Goal: Task Accomplishment & Management: Use online tool/utility

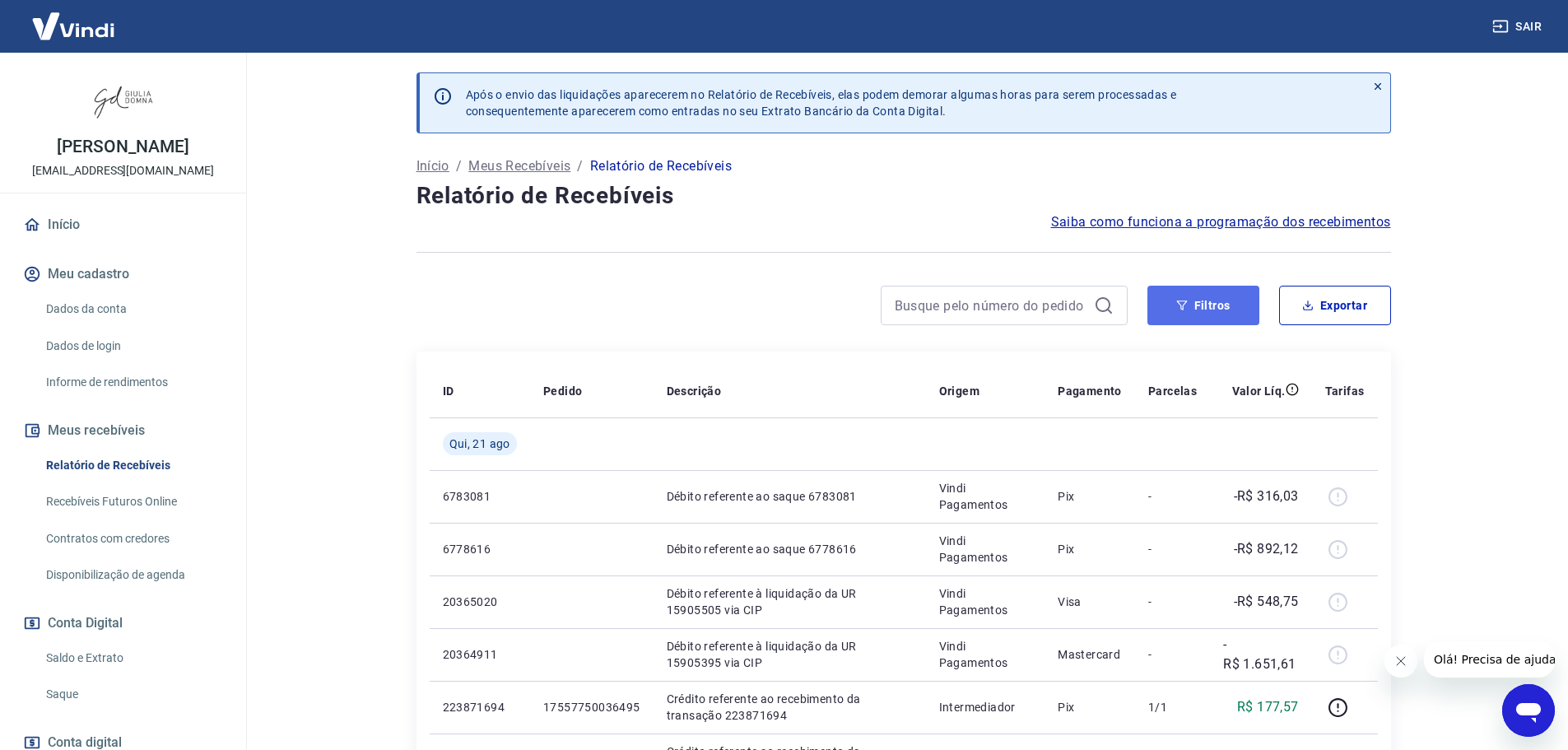
click at [1223, 303] on button "Filtros" at bounding box center [1203, 305] width 112 height 40
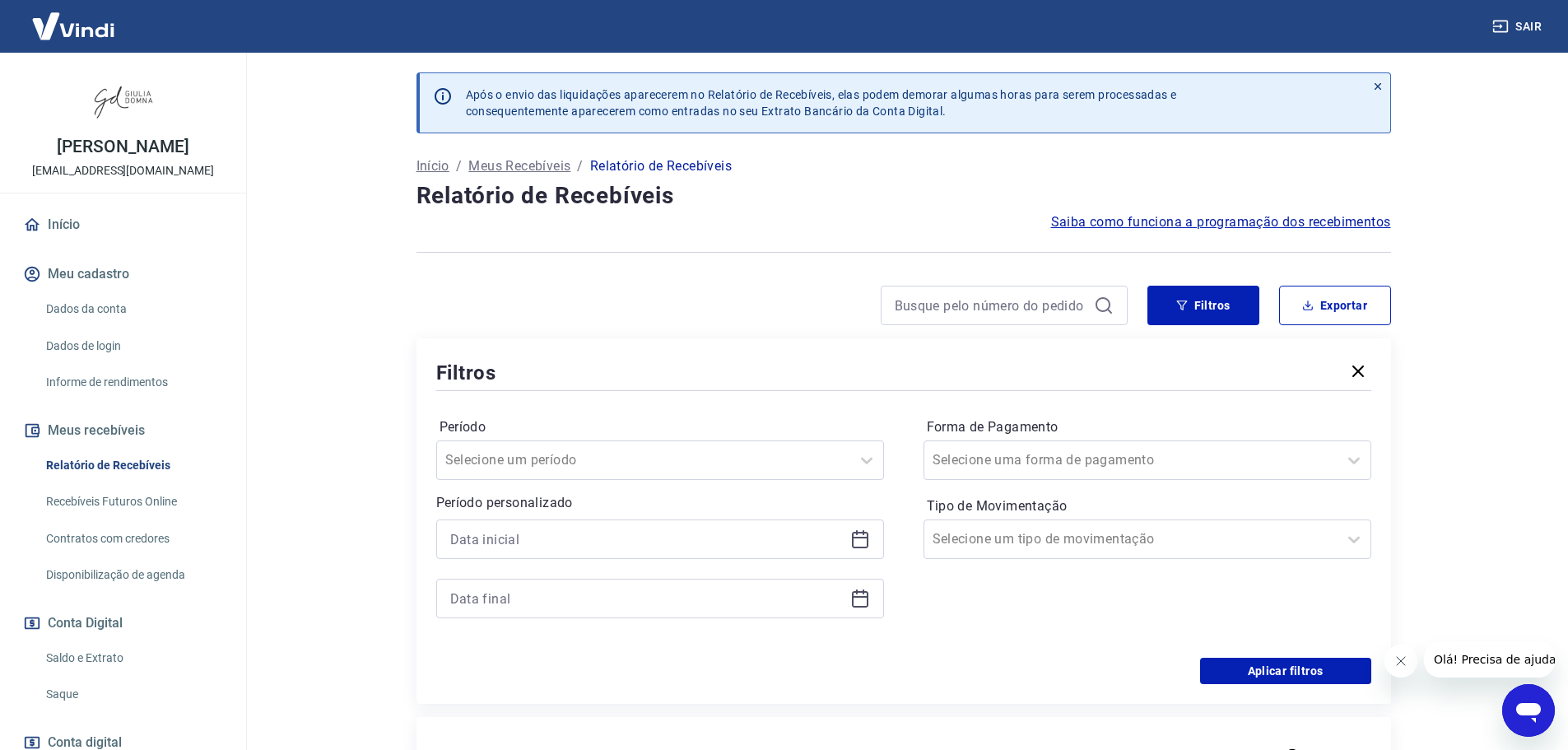
click at [859, 538] on icon at bounding box center [860, 538] width 17 height 2
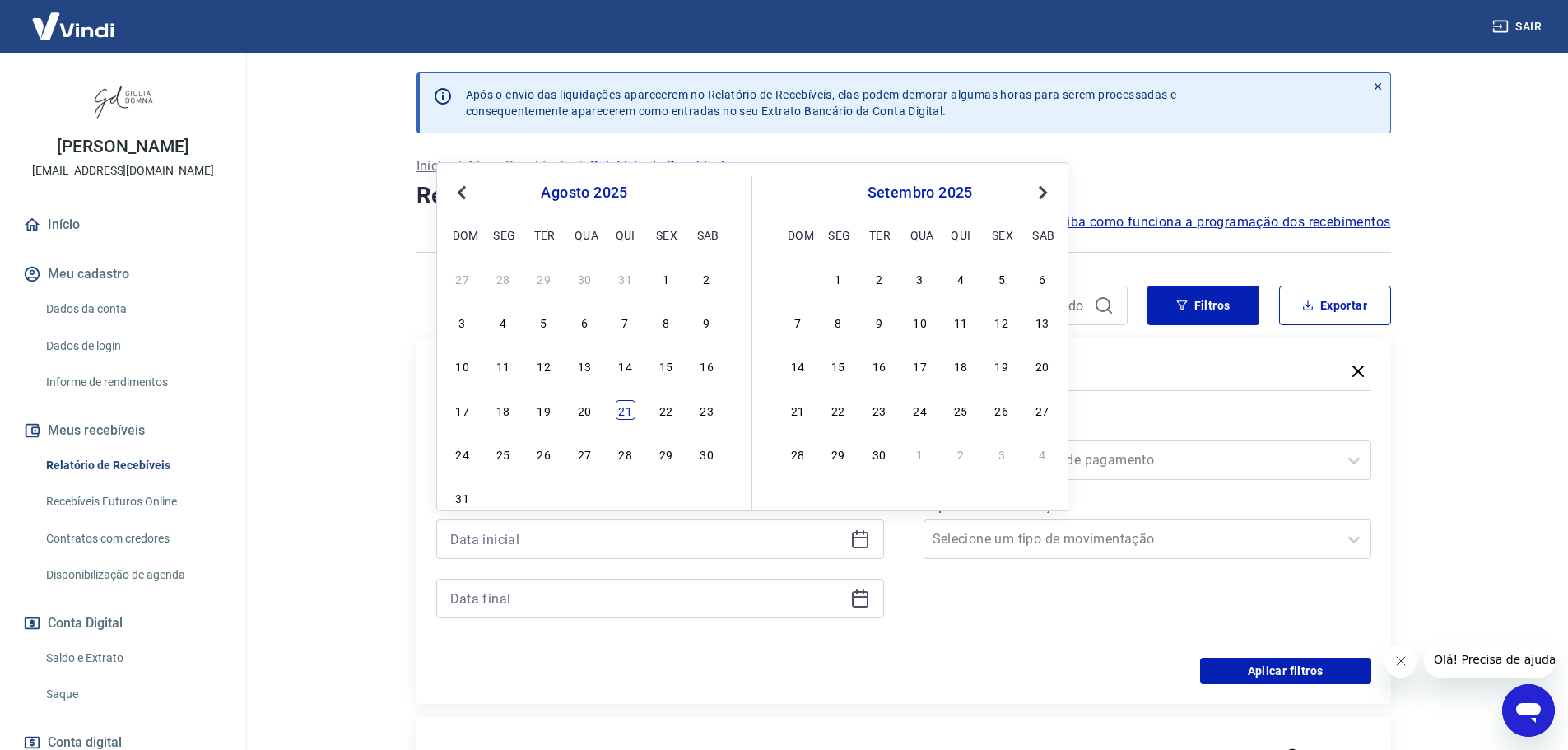
click at [627, 410] on div "21" at bounding box center [626, 410] width 19 height 19
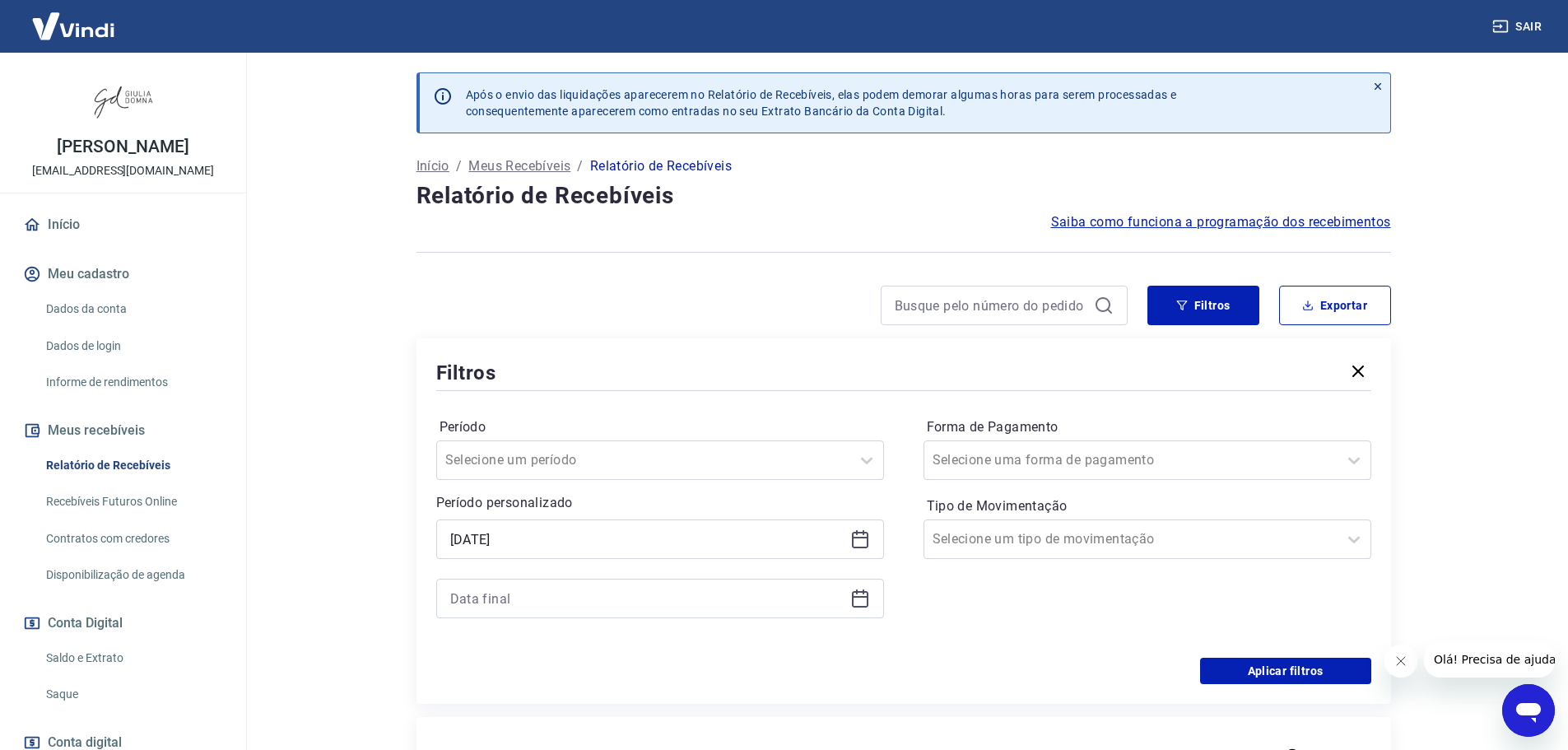
type input "[DATE]"
click at [862, 600] on icon at bounding box center [860, 599] width 19 height 19
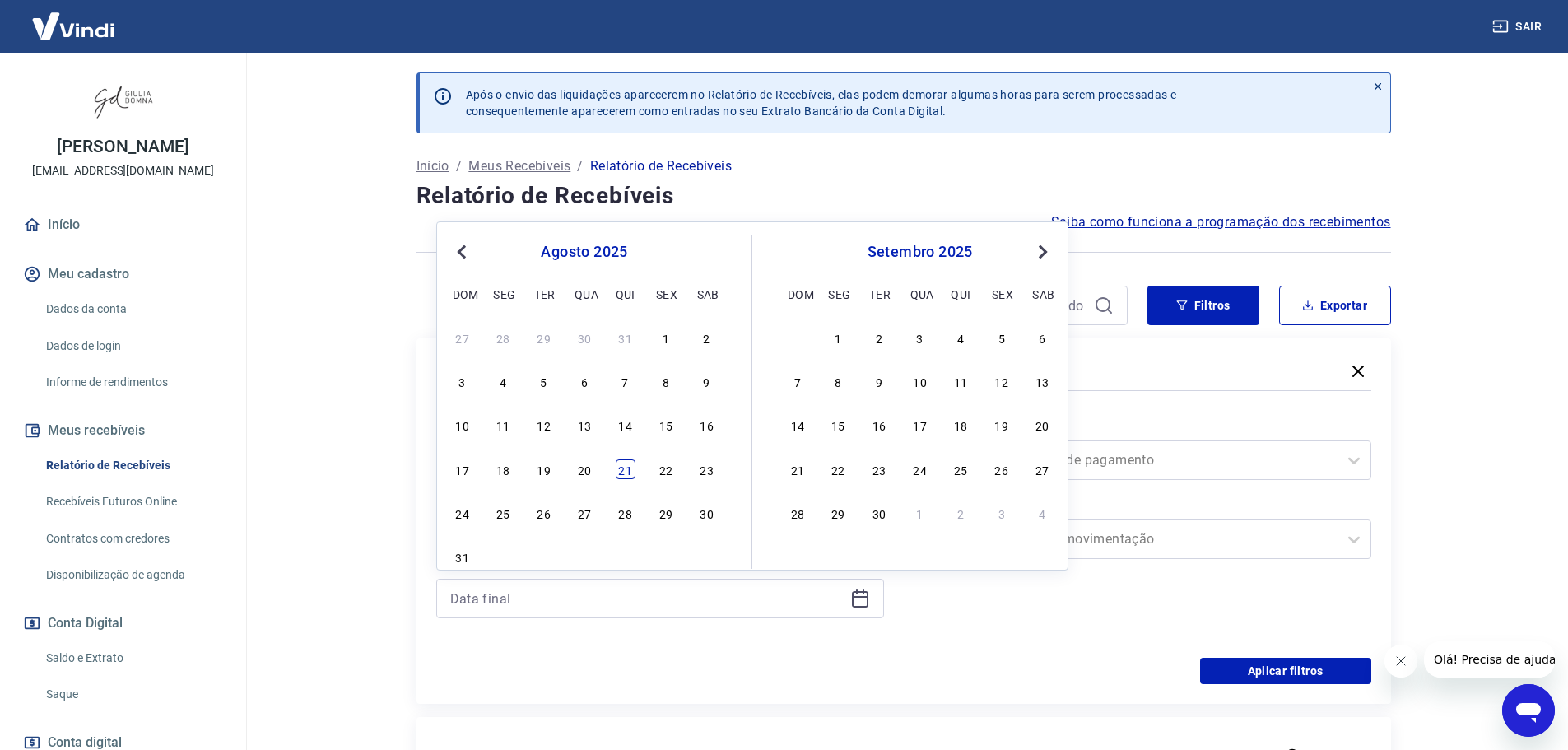
click at [625, 474] on div "21" at bounding box center [626, 470] width 19 height 19
type input "[DATE]"
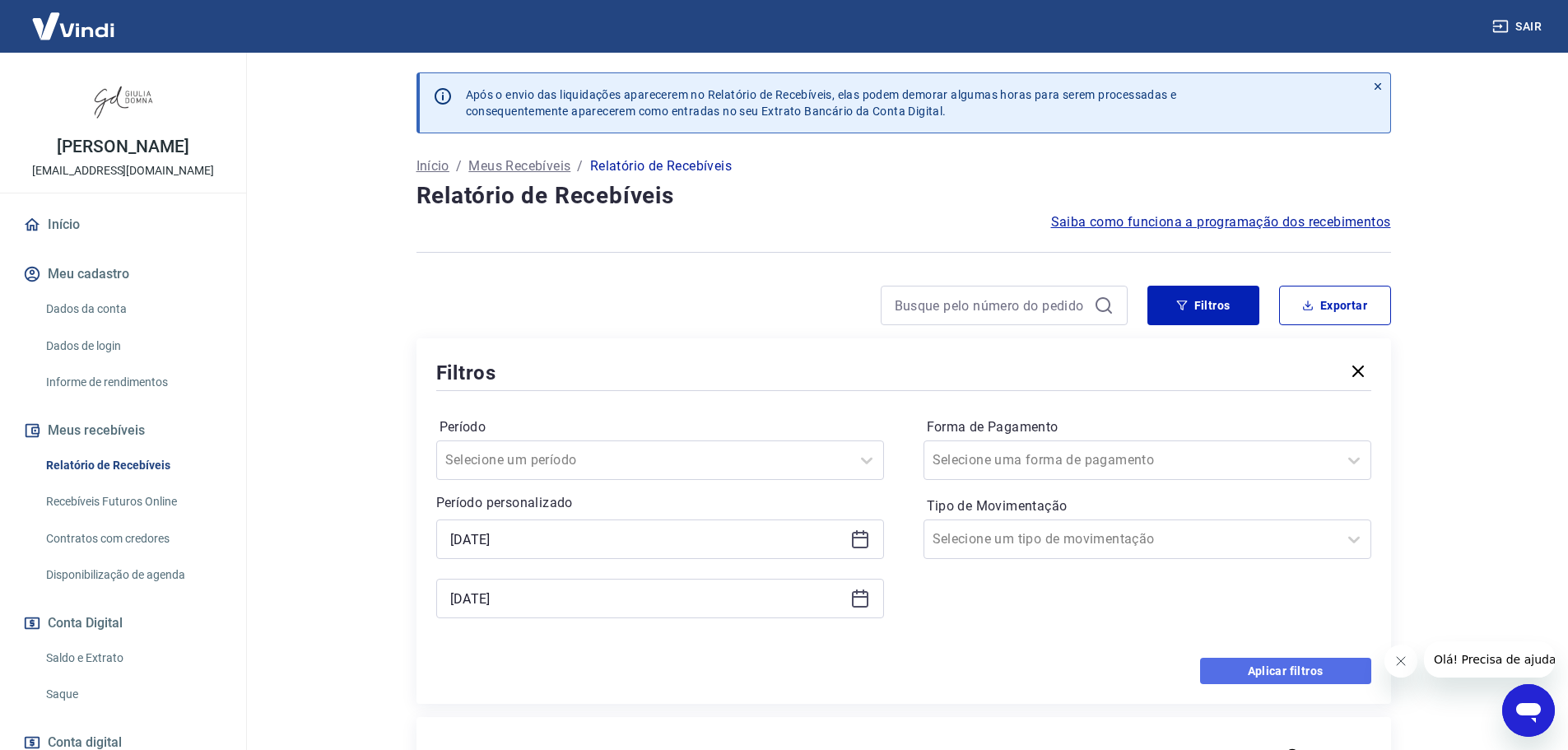
click at [1256, 671] on button "Aplicar filtros" at bounding box center [1285, 671] width 171 height 26
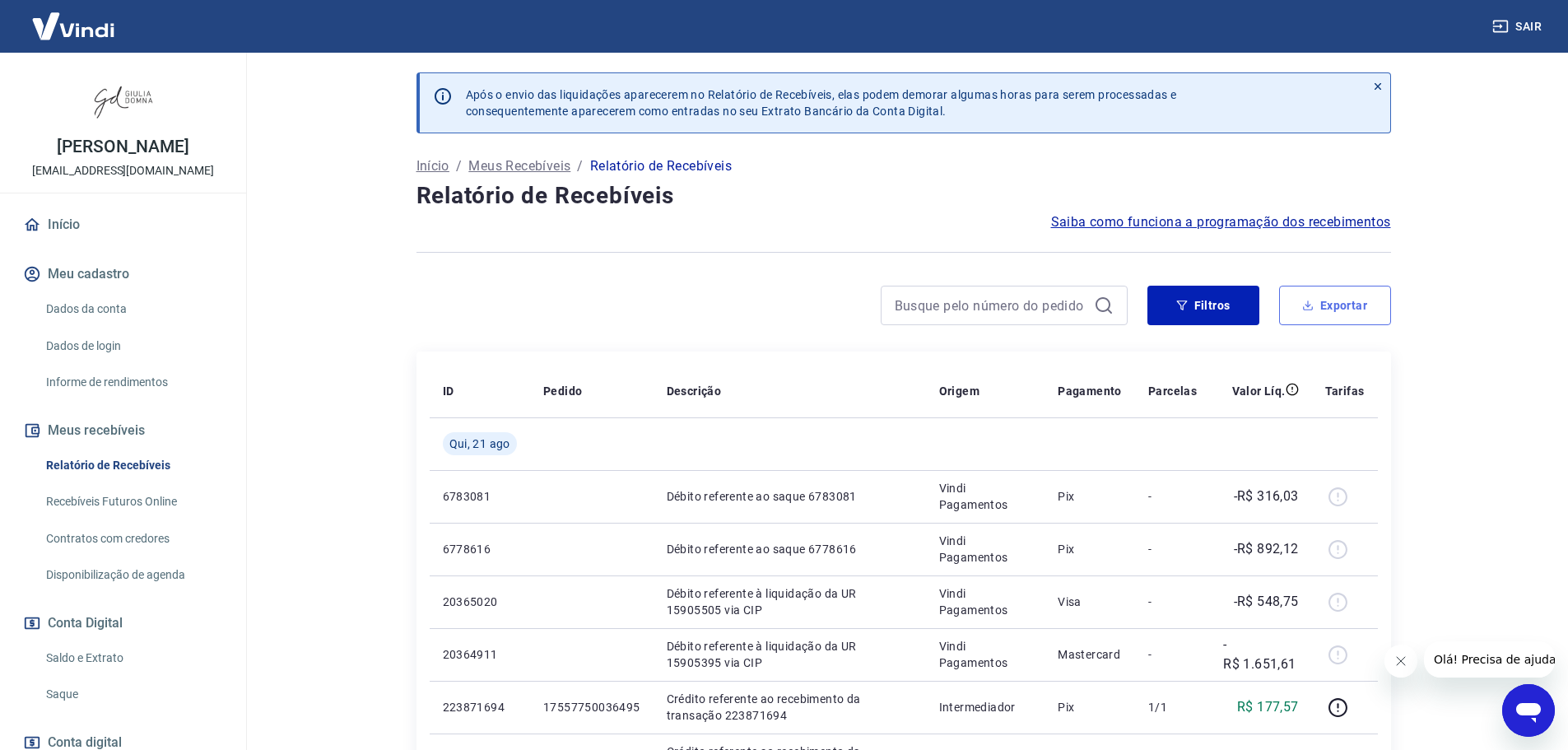
click at [1361, 306] on button "Exportar" at bounding box center [1334, 305] width 112 height 40
type input "[DATE]"
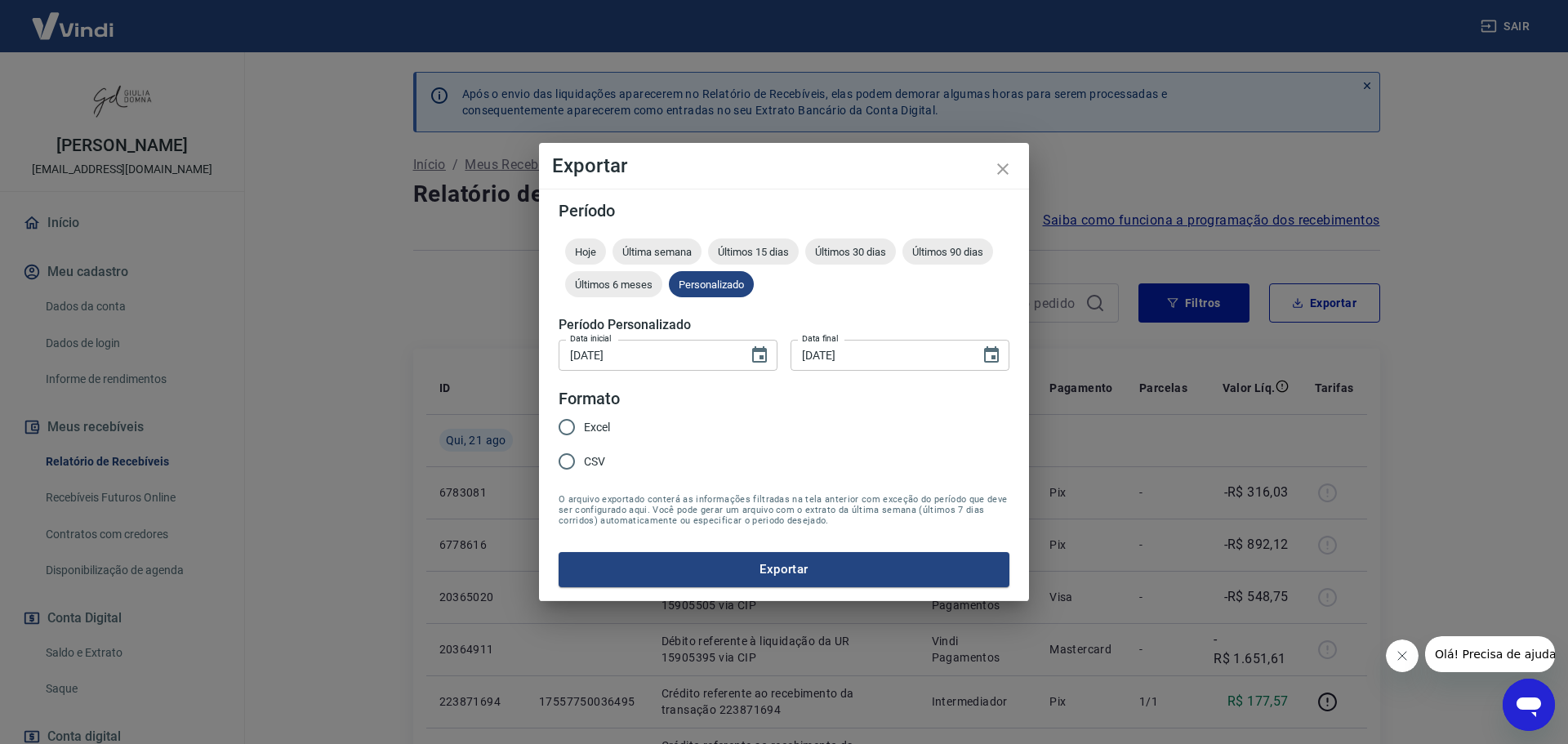
click at [561, 425] on input "Excel" at bounding box center [566, 427] width 34 height 34
radio input "true"
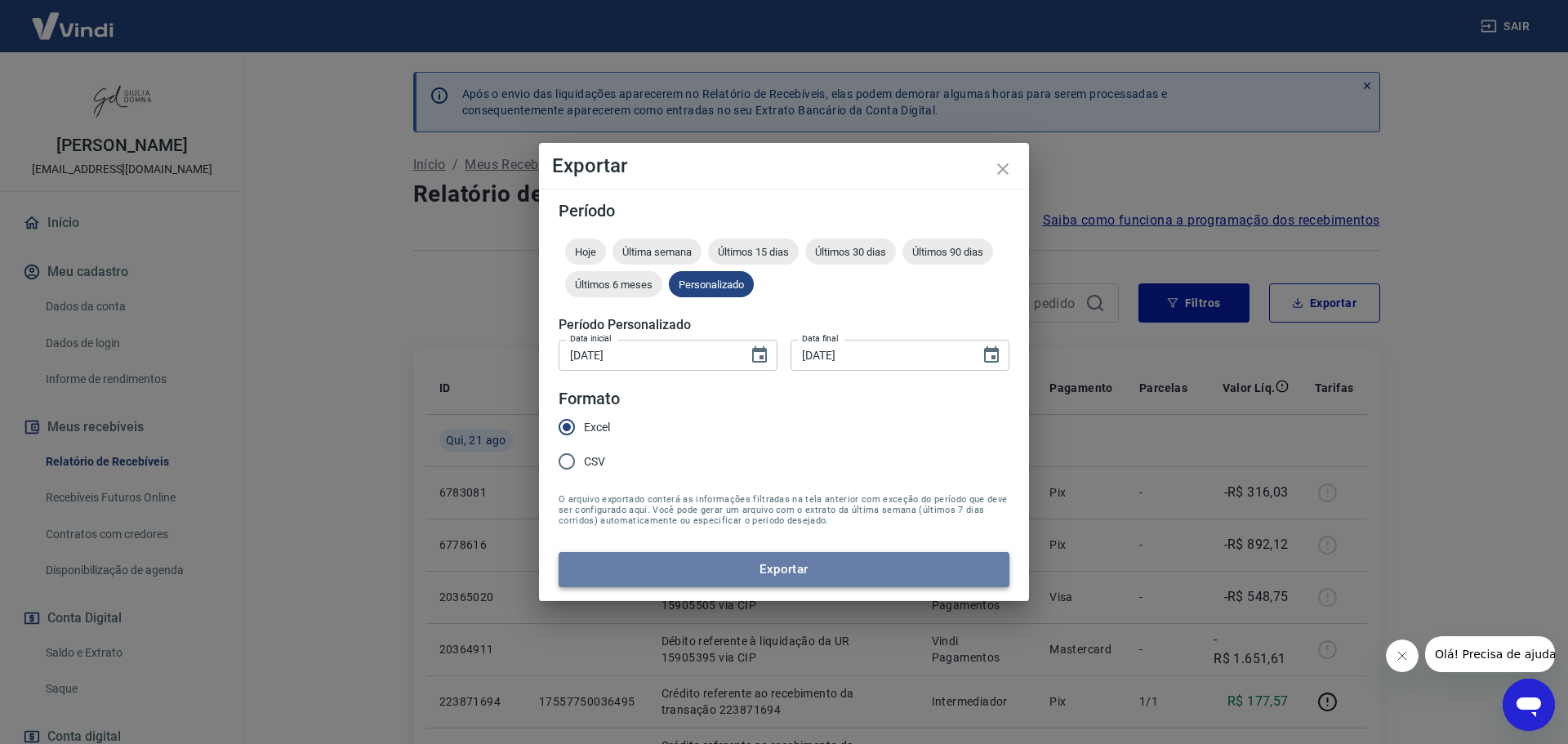
click at [927, 563] on button "Exportar" at bounding box center [784, 569] width 451 height 34
